Goal: Transaction & Acquisition: Register for event/course

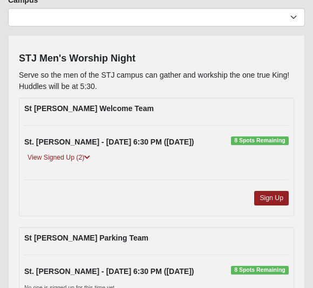
scroll to position [93, 0]
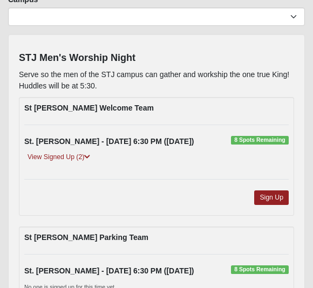
click at [275, 197] on link "Sign Up" at bounding box center [271, 197] width 34 height 15
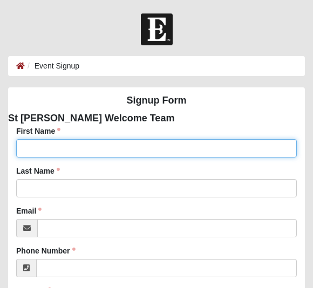
click at [100, 151] on input "First Name" at bounding box center [156, 148] width 280 height 18
type input "[PERSON_NAME]"
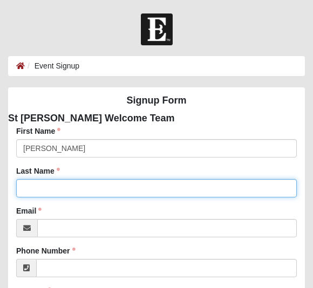
click at [79, 190] on input "Last Name" at bounding box center [156, 188] width 280 height 18
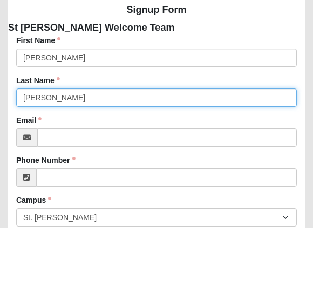
scroll to position [34, 0]
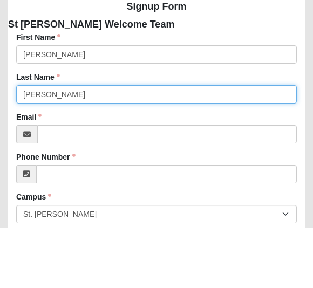
type input "[PERSON_NAME]"
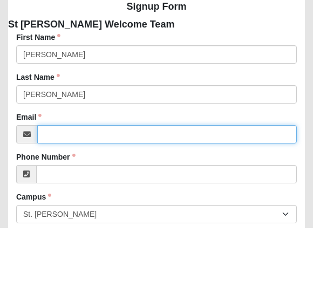
click at [86, 185] on input "Email" at bounding box center [166, 194] width 259 height 18
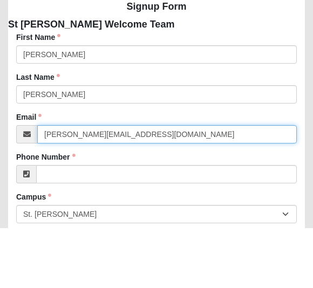
type input "[PERSON_NAME][EMAIL_ADDRESS][DOMAIN_NAME]"
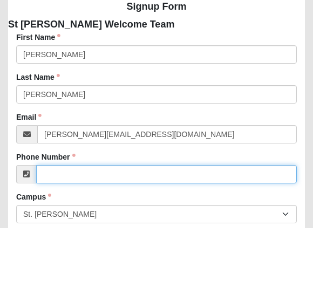
click at [96, 225] on input "Phone Number" at bounding box center [166, 234] width 260 height 18
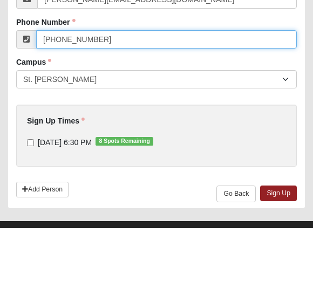
scroll to position [170, 0]
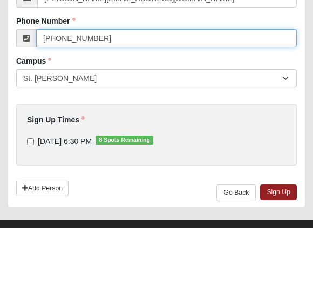
type input "[PHONE_NUMBER]"
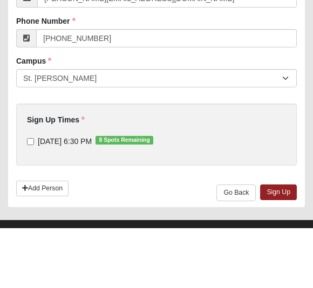
click at [34, 198] on input "[DATE] 6:30 PM 8 Spots Remaining" at bounding box center [30, 201] width 7 height 7
checkbox input "true"
type input "[PHONE_NUMBER]"
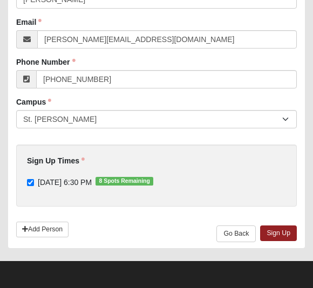
click at [287, 237] on link "Sign Up" at bounding box center [278, 233] width 37 height 16
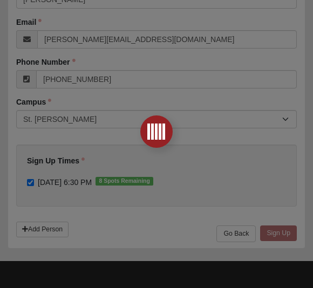
scroll to position [0, 0]
